Goal: Task Accomplishment & Management: Use online tool/utility

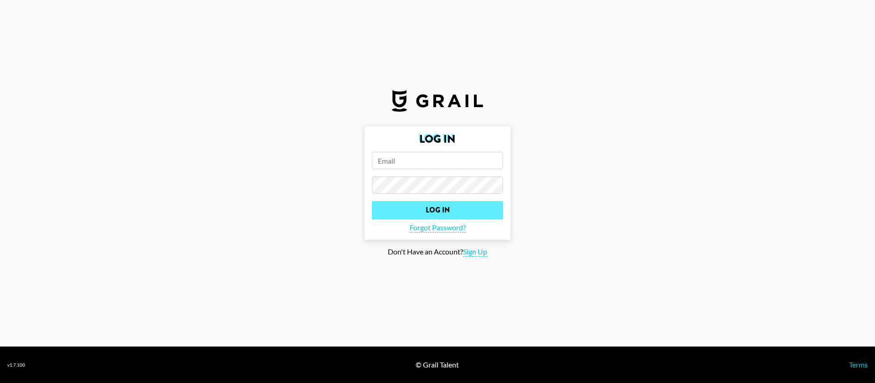
type input "[EMAIL_ADDRESS][DOMAIN_NAME]"
click at [387, 207] on input "Log In" at bounding box center [437, 210] width 131 height 18
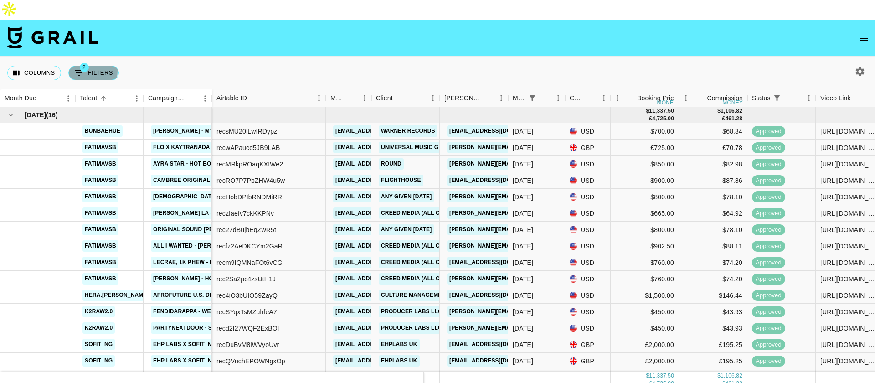
click at [80, 63] on span "2" at bounding box center [84, 67] width 9 height 9
select select "status"
select select "isNotAnyOf"
select select "monthDue2"
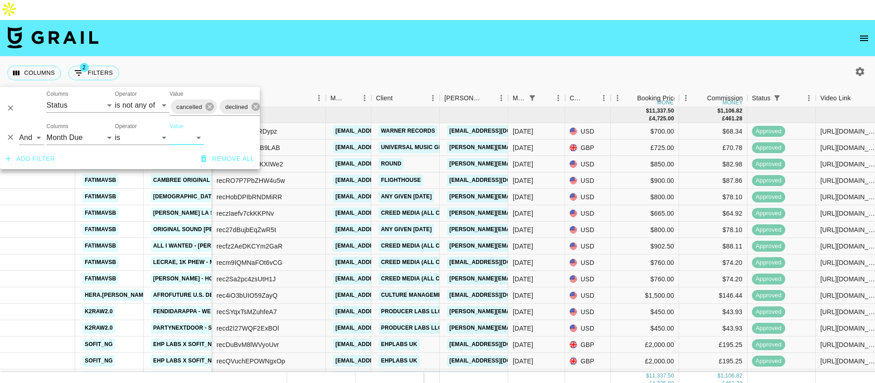
click at [179, 137] on select "[DATE] Aug '[DATE] Jun '[DATE] Apr '[DATE] Feb '[DATE] Dec '[DATE] Oct '[DATE] …" at bounding box center [187, 137] width 35 height 15
select select "[DATE]"
click at [170, 130] on select "[DATE] Aug '[DATE] Jun '[DATE] Apr '[DATE] Feb '[DATE] Dec '[DATE] Oct '[DATE] …" at bounding box center [187, 137] width 35 height 15
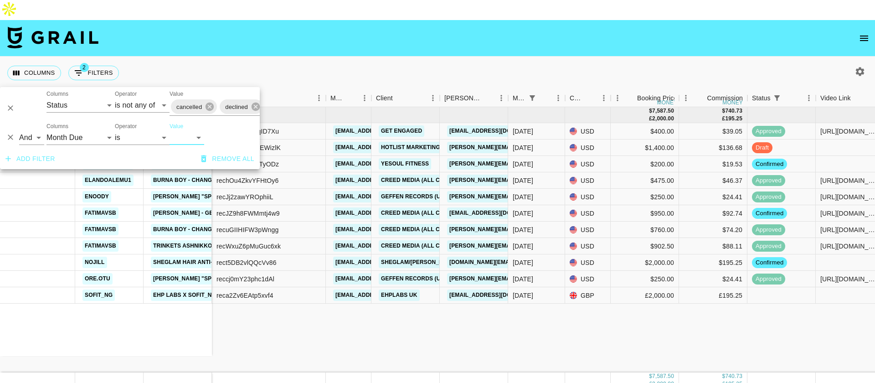
click at [474, 33] on nav at bounding box center [437, 38] width 875 height 36
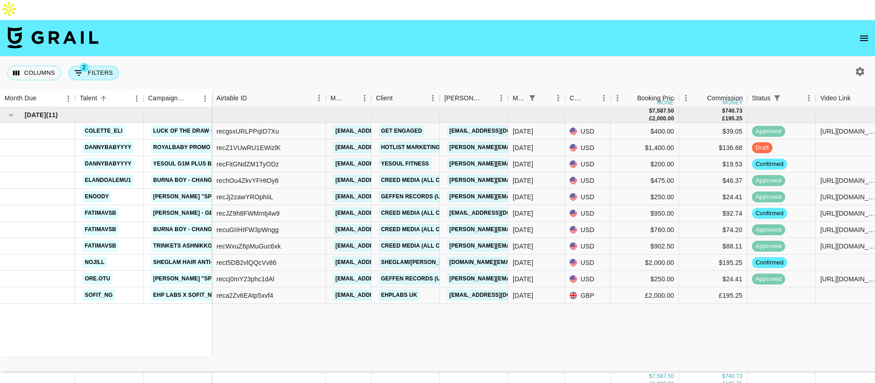
click at [96, 66] on button "2 Filters" at bounding box center [93, 73] width 51 height 15
select select "status"
select select "isNotAnyOf"
select select "monthDue2"
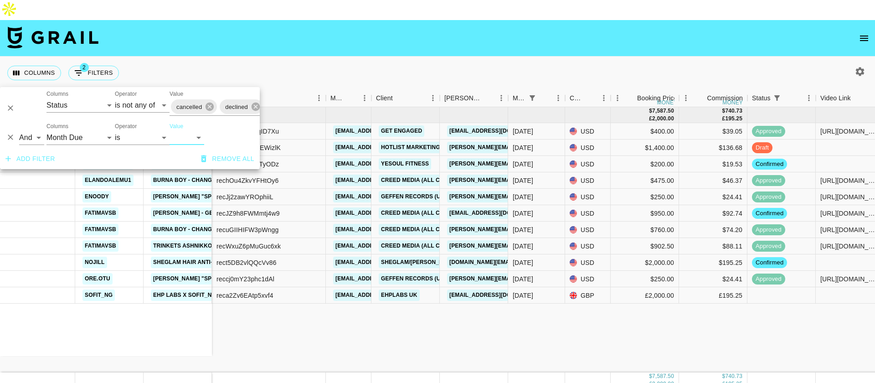
click at [193, 137] on select "[DATE] Aug '[DATE] Jun '[DATE] Apr '[DATE] Feb '[DATE] Dec '[DATE] Oct '[DATE] …" at bounding box center [187, 137] width 35 height 15
select select "[DATE]"
click at [170, 130] on select "[DATE] Aug '[DATE] Jun '[DATE] Apr '[DATE] Feb '[DATE] Dec '[DATE] Oct '[DATE] …" at bounding box center [187, 137] width 35 height 15
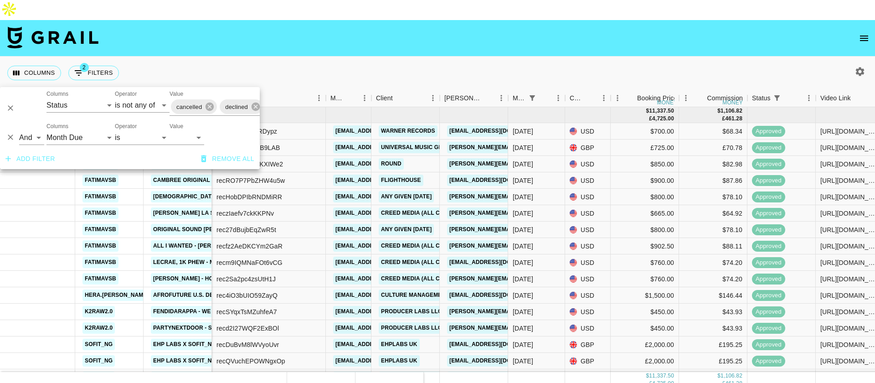
click at [316, 33] on nav at bounding box center [437, 38] width 875 height 36
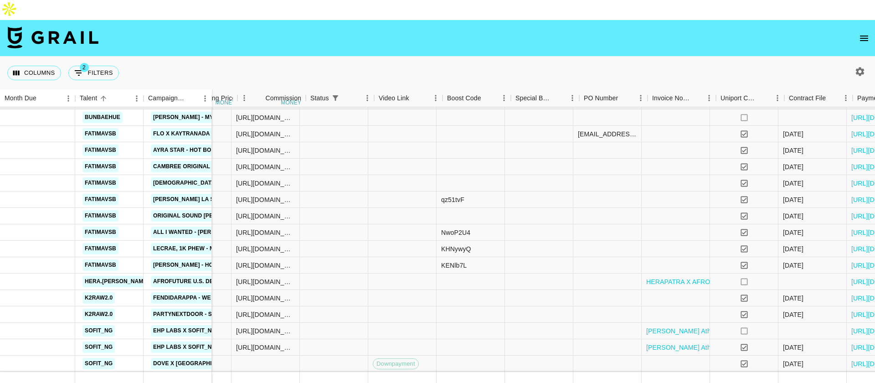
scroll to position [21, 668]
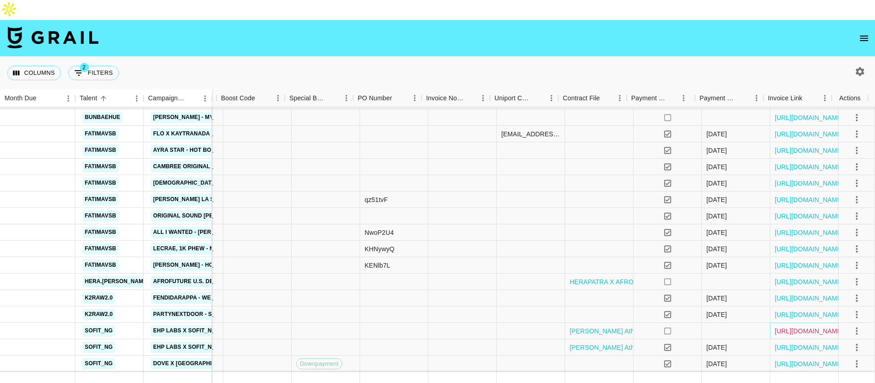
click at [802, 326] on link "[URL][DOMAIN_NAME]" at bounding box center [809, 330] width 69 height 9
